Goal: Entertainment & Leisure: Consume media (video, audio)

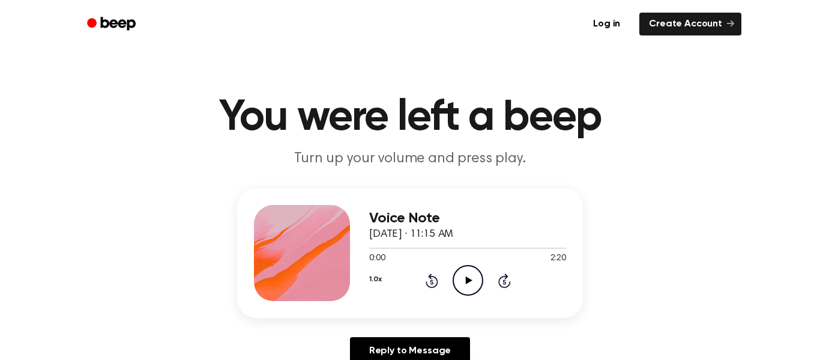
click at [472, 265] on icon "Play Audio" at bounding box center [468, 280] width 31 height 31
click at [474, 273] on icon "Pause Audio" at bounding box center [468, 280] width 31 height 31
click at [474, 273] on icon "Play Audio" at bounding box center [468, 280] width 31 height 31
click at [431, 285] on icon "Rewind 5 seconds" at bounding box center [431, 281] width 13 height 16
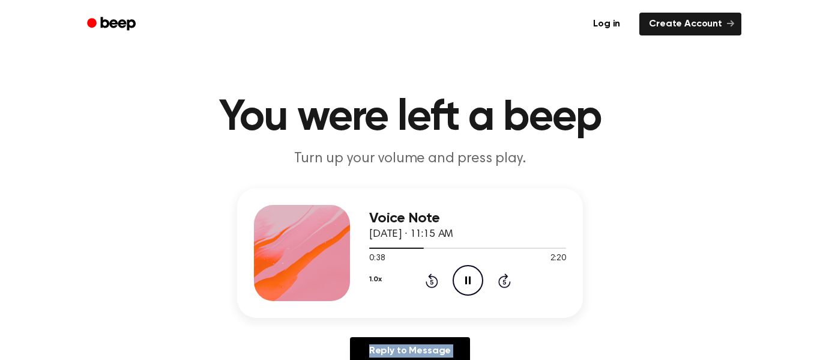
click at [431, 285] on icon "Rewind 5 seconds" at bounding box center [431, 281] width 13 height 16
click at [432, 286] on icon "Rewind 5 seconds" at bounding box center [431, 281] width 13 height 16
click at [433, 287] on icon at bounding box center [432, 280] width 13 height 14
click at [433, 286] on icon at bounding box center [432, 280] width 13 height 14
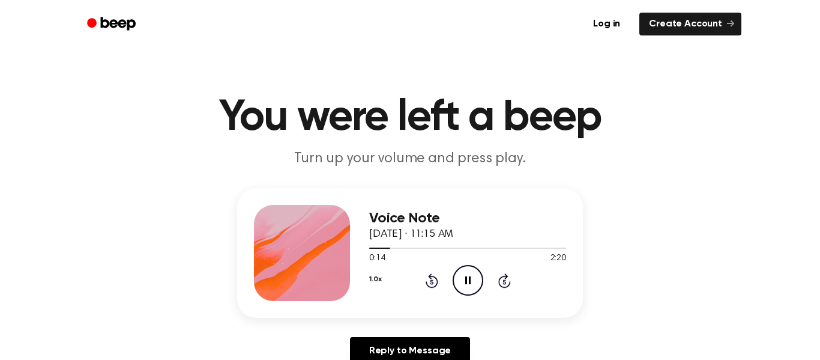
click at [433, 286] on icon at bounding box center [432, 280] width 13 height 14
click at [475, 277] on icon "Pause Audio" at bounding box center [468, 280] width 31 height 31
click at [475, 277] on icon "Play Audio" at bounding box center [468, 280] width 31 height 31
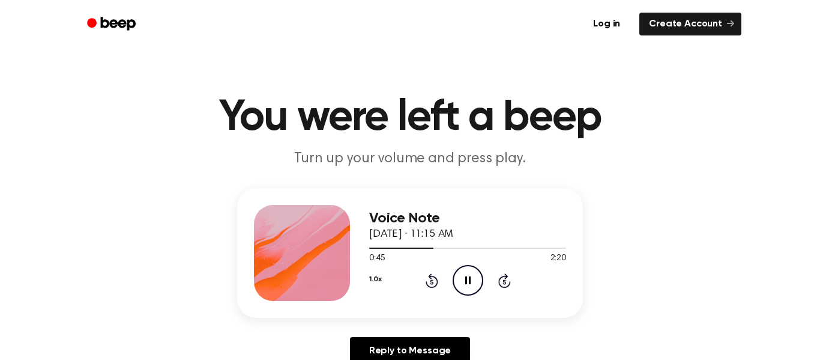
click at [457, 275] on icon "Pause Audio" at bounding box center [468, 280] width 31 height 31
click at [457, 275] on icon "Play Audio" at bounding box center [468, 280] width 31 height 31
click at [456, 278] on icon "Pause Audio" at bounding box center [468, 280] width 31 height 31
click at [456, 278] on icon "Play Audio" at bounding box center [468, 280] width 31 height 31
click at [467, 276] on icon "Pause Audio" at bounding box center [468, 280] width 31 height 31
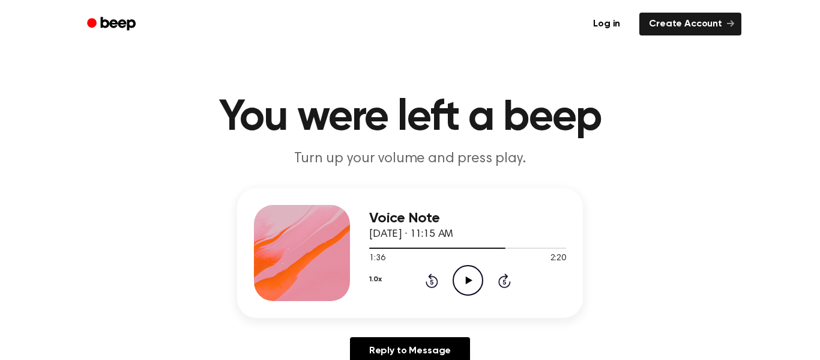
click at [471, 274] on icon "Play Audio" at bounding box center [468, 280] width 31 height 31
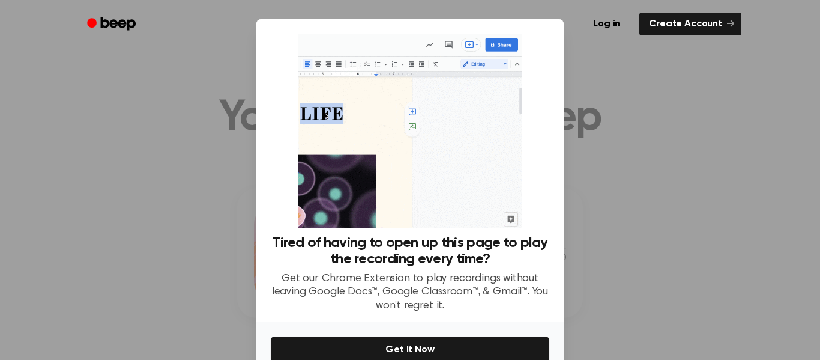
click at [632, 172] on div at bounding box center [410, 180] width 820 height 360
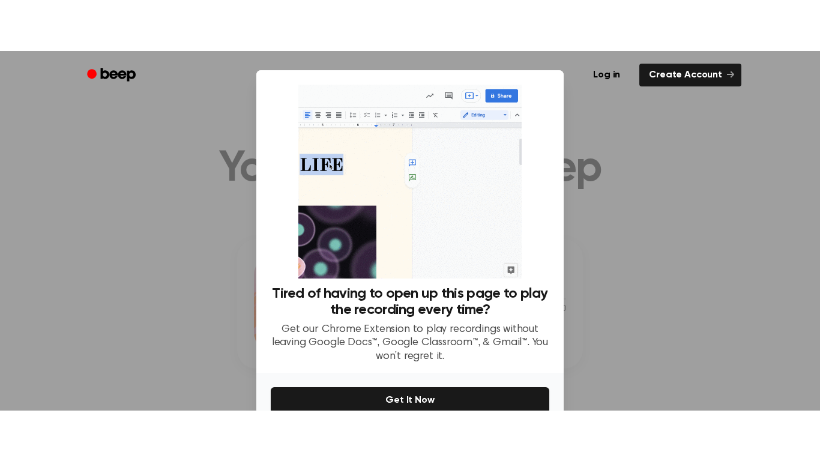
scroll to position [63, 0]
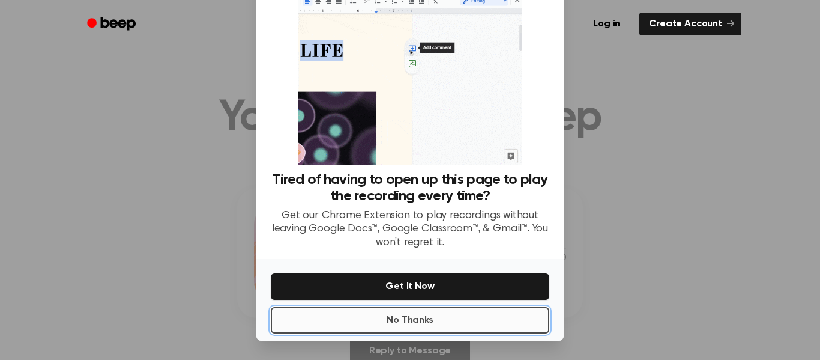
click at [490, 324] on button "No Thanks" at bounding box center [410, 320] width 279 height 26
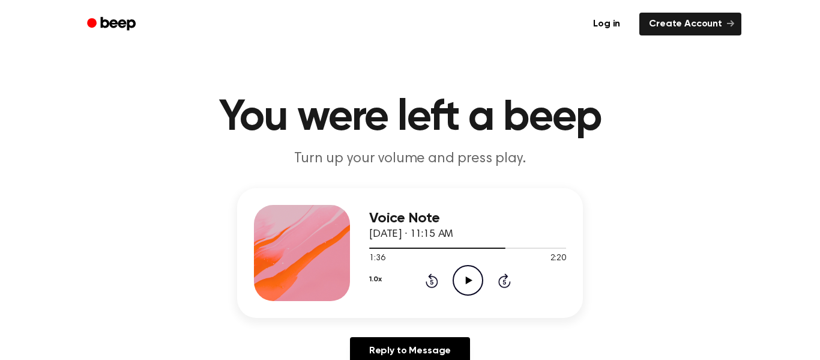
click at [455, 276] on icon "Play Audio" at bounding box center [468, 280] width 31 height 31
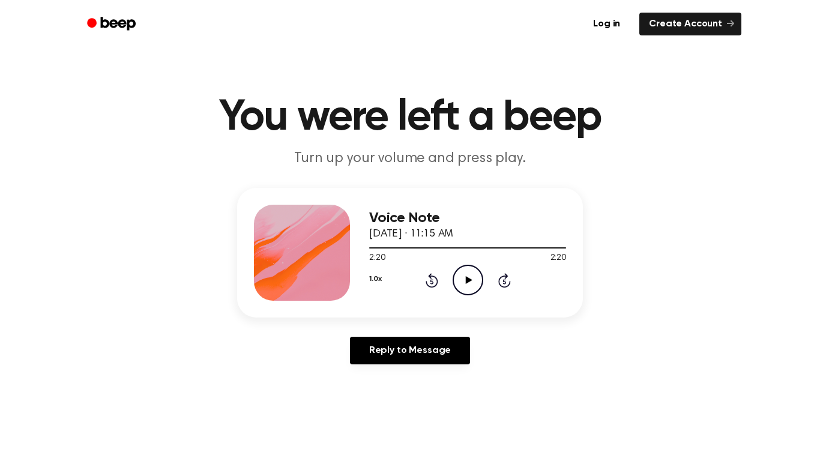
click at [472, 282] on icon "Play Audio" at bounding box center [468, 280] width 31 height 31
click at [475, 273] on icon "Play Audio" at bounding box center [468, 280] width 31 height 31
click at [459, 278] on icon "Play Audio" at bounding box center [468, 280] width 31 height 31
